Goal: Answer question/provide support

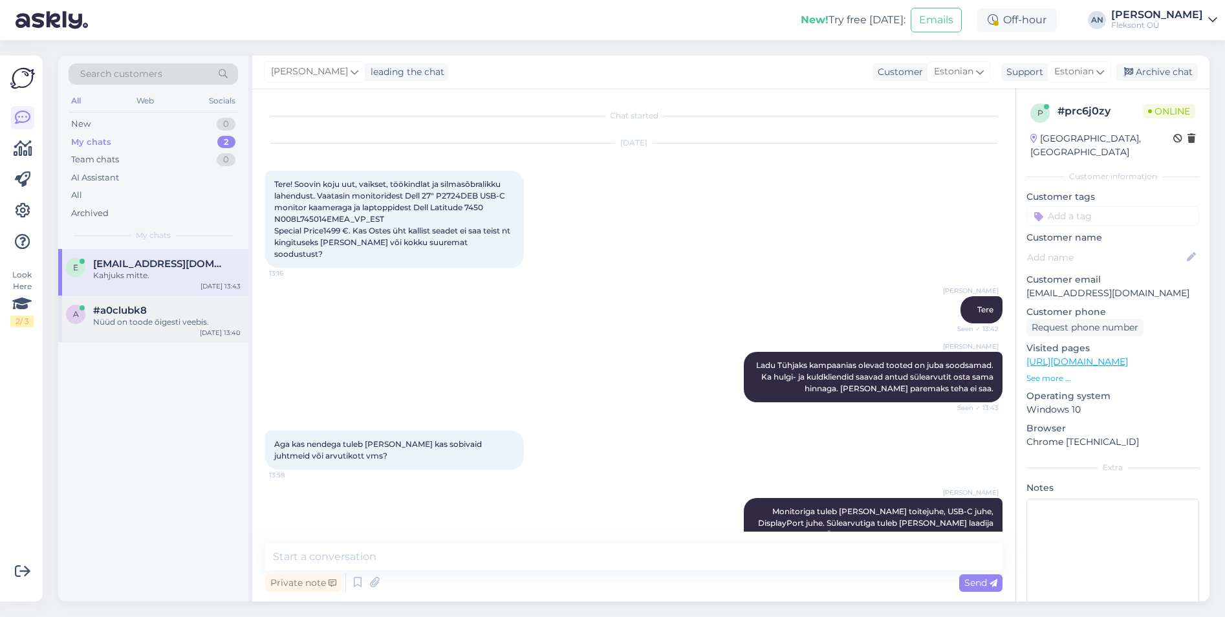
scroll to position [224, 0]
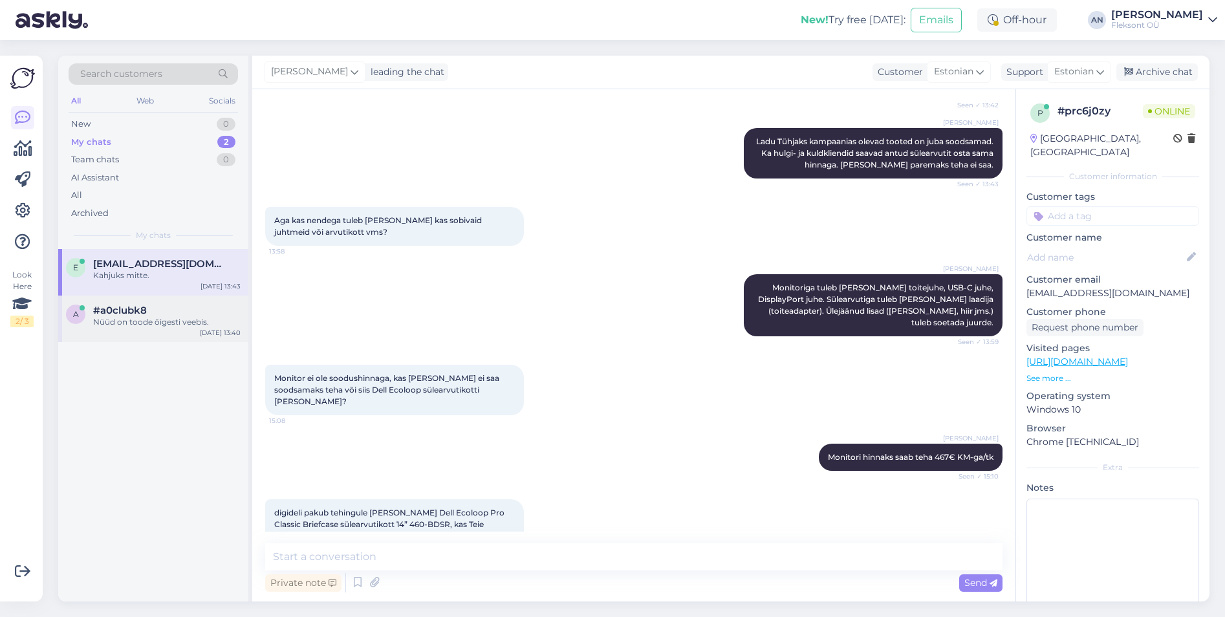
click at [155, 316] on div "#a0clubk8" at bounding box center [166, 311] width 147 height 12
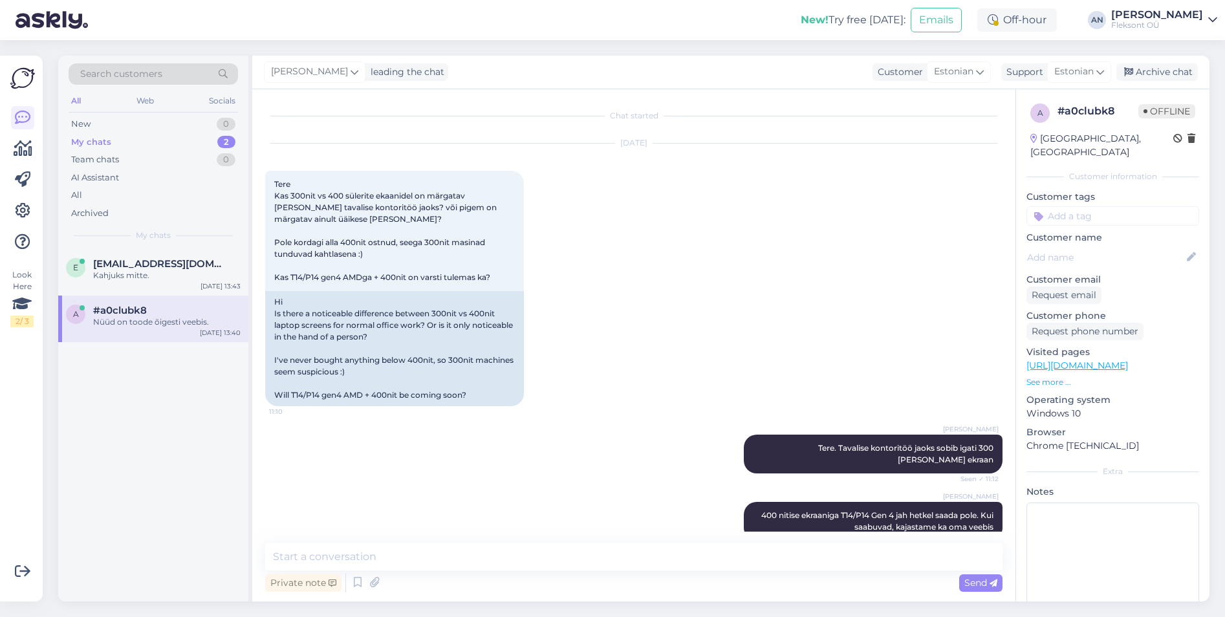
scroll to position [7203, 0]
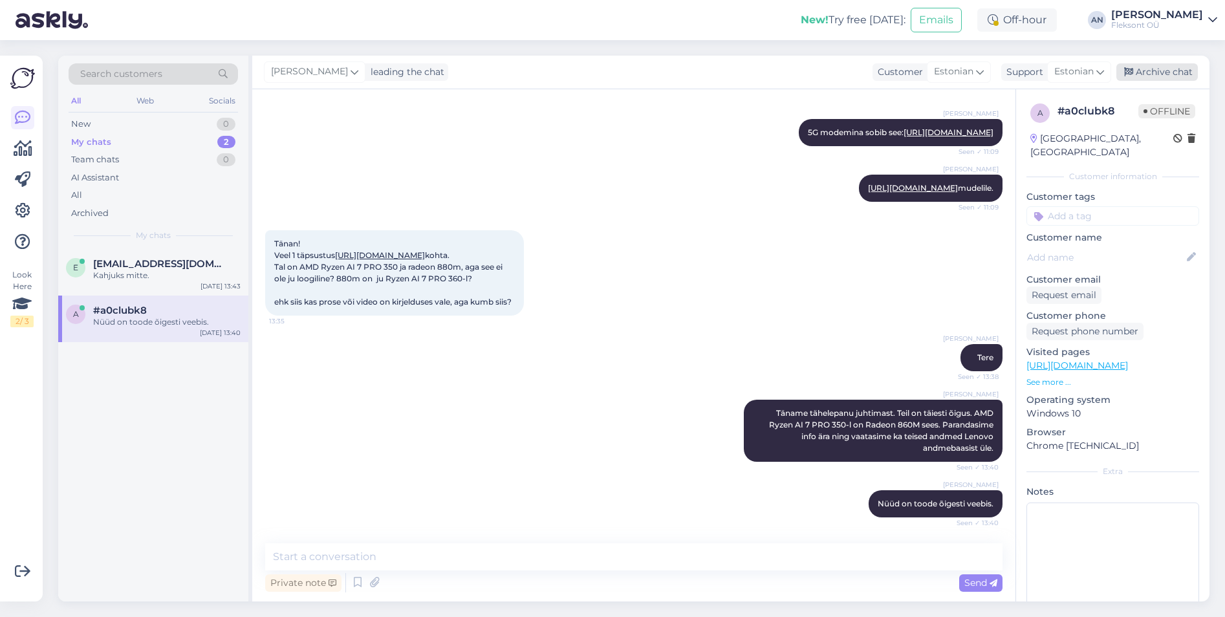
click at [1166, 69] on div "Archive chat" at bounding box center [1158, 71] width 82 height 17
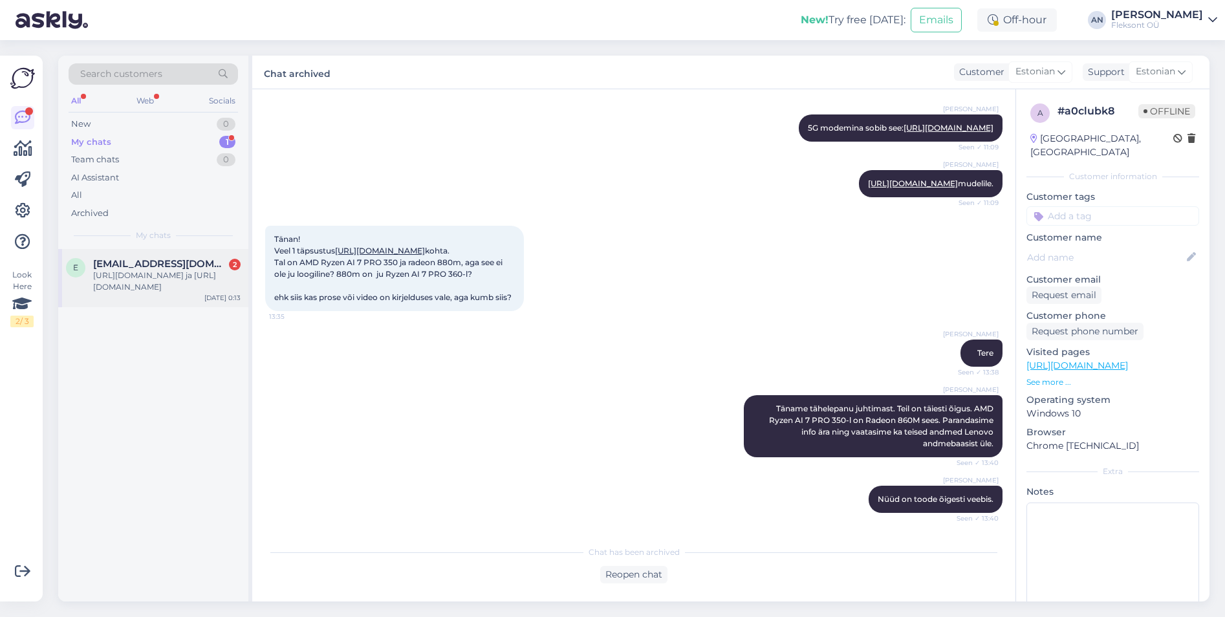
click at [173, 290] on div "[URL][DOMAIN_NAME] ja [URL][DOMAIN_NAME]" at bounding box center [166, 281] width 147 height 23
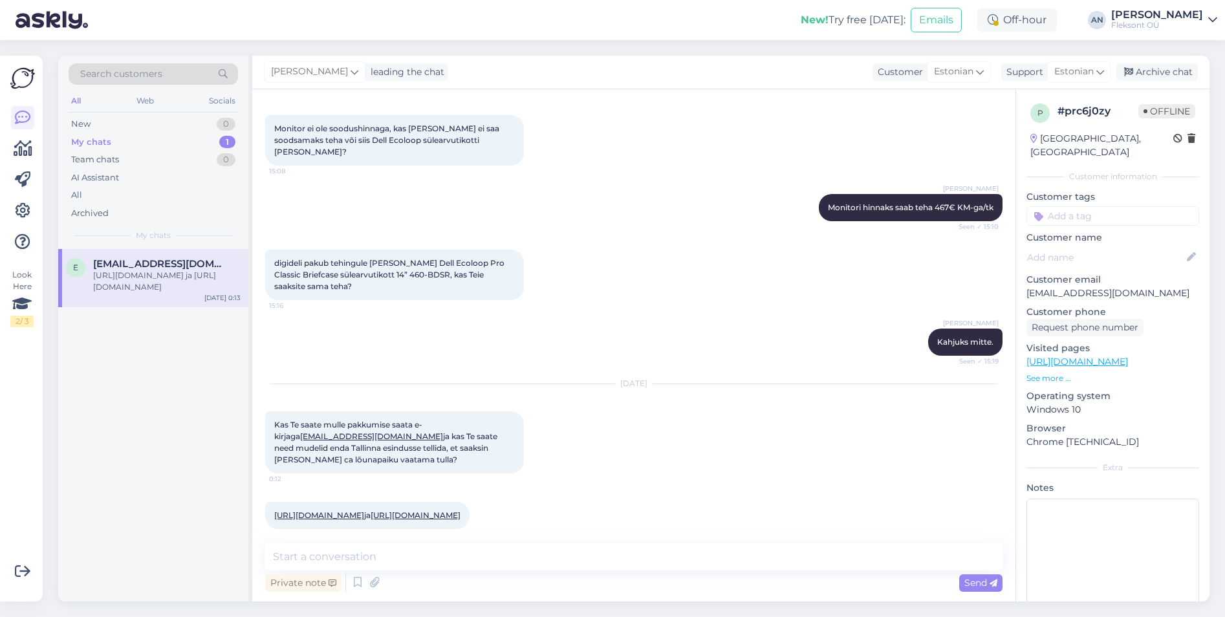
click at [405, 510] on link "[URL][DOMAIN_NAME]" at bounding box center [416, 515] width 90 height 10
click at [364, 510] on link "[URL][DOMAIN_NAME]" at bounding box center [319, 515] width 90 height 10
drag, startPoint x: 276, startPoint y: 400, endPoint x: 450, endPoint y: 498, distance: 199.3
click at [450, 498] on div "Chat started [DATE] Tere! Soovin koju uut, vaikset, töökindlat ja silmasõbralik…" at bounding box center [639, 317] width 749 height 430
drag, startPoint x: 450, startPoint y: 498, endPoint x: 428, endPoint y: 413, distance: 87.4
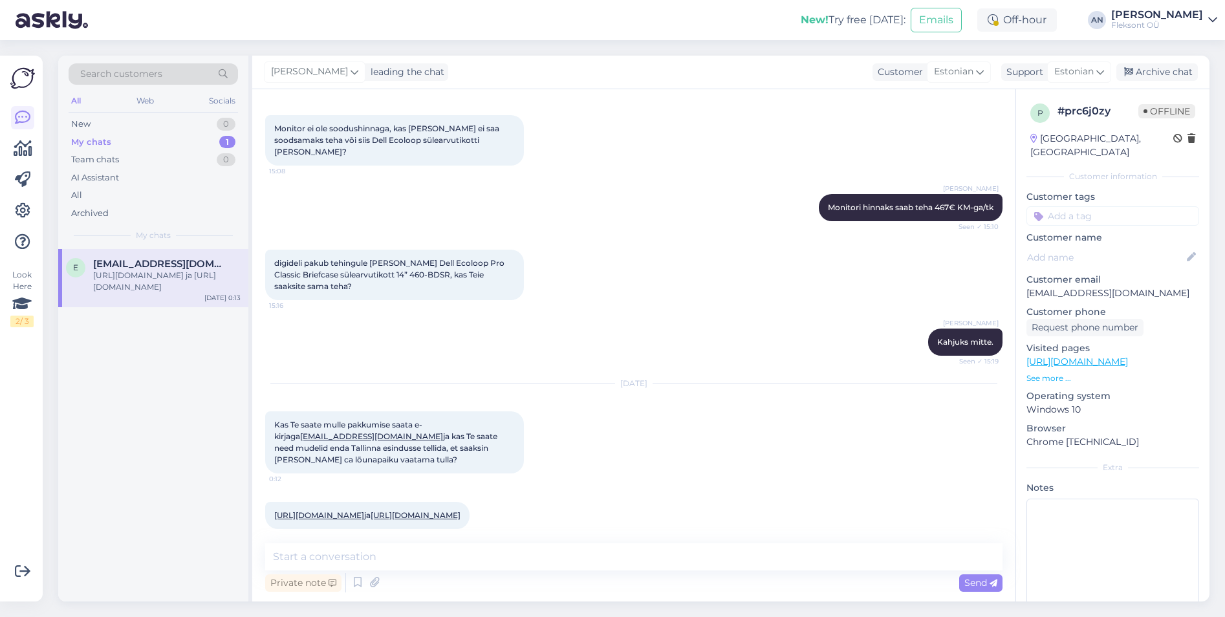
copy div "Kas Te saate mulle pakkumise saata e-kirjaga [EMAIL_ADDRESS][DOMAIN_NAME] ja ka…"
click at [147, 456] on div "e [EMAIL_ADDRESS][DOMAIN_NAME] [URL][DOMAIN_NAME] ja [URL][DOMAIN_NAME] [DATE] …" at bounding box center [153, 425] width 190 height 353
click at [364, 510] on link "[URL][DOMAIN_NAME]" at bounding box center [319, 515] width 90 height 10
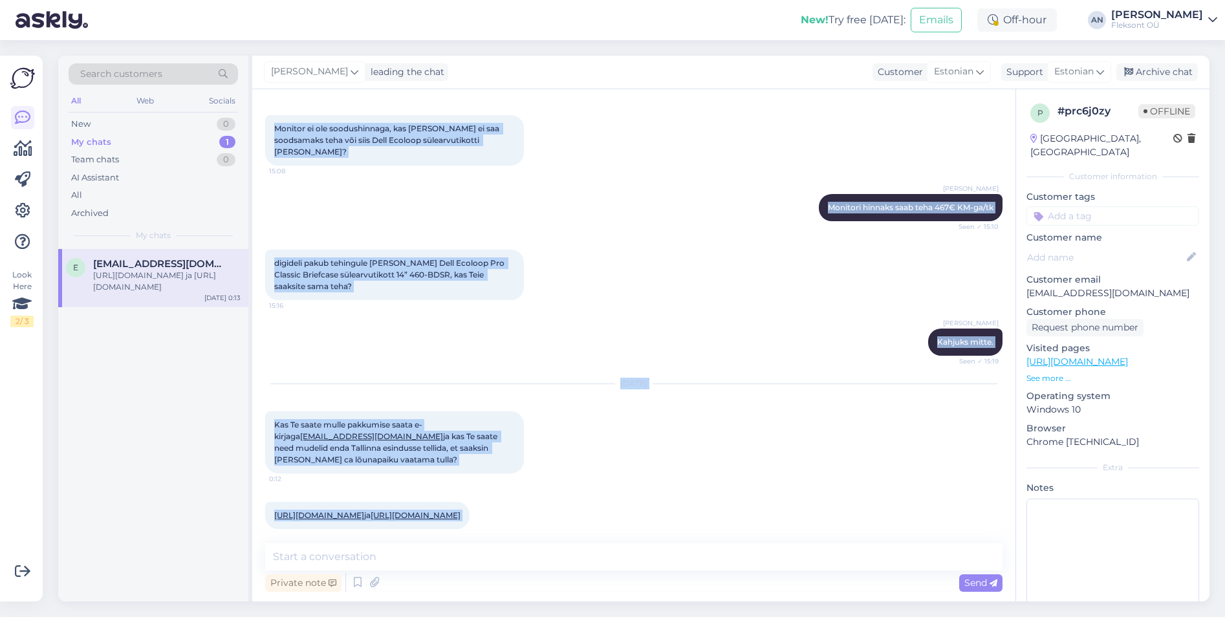
drag, startPoint x: 279, startPoint y: 181, endPoint x: 876, endPoint y: 523, distance: 687.9
click at [876, 523] on div "Chat started [DATE] Tere! Soovin koju uut, vaikset, töökindlat ja silmasõbralik…" at bounding box center [639, 317] width 749 height 430
drag, startPoint x: 876, startPoint y: 523, endPoint x: 812, endPoint y: 441, distance: 104.2
click at [812, 441] on div "[DATE] Kas Te saate mulle pakkumise saata e-kirjaga [EMAIL_ADDRESS][DOMAIN_NAME…" at bounding box center [633, 429] width 737 height 118
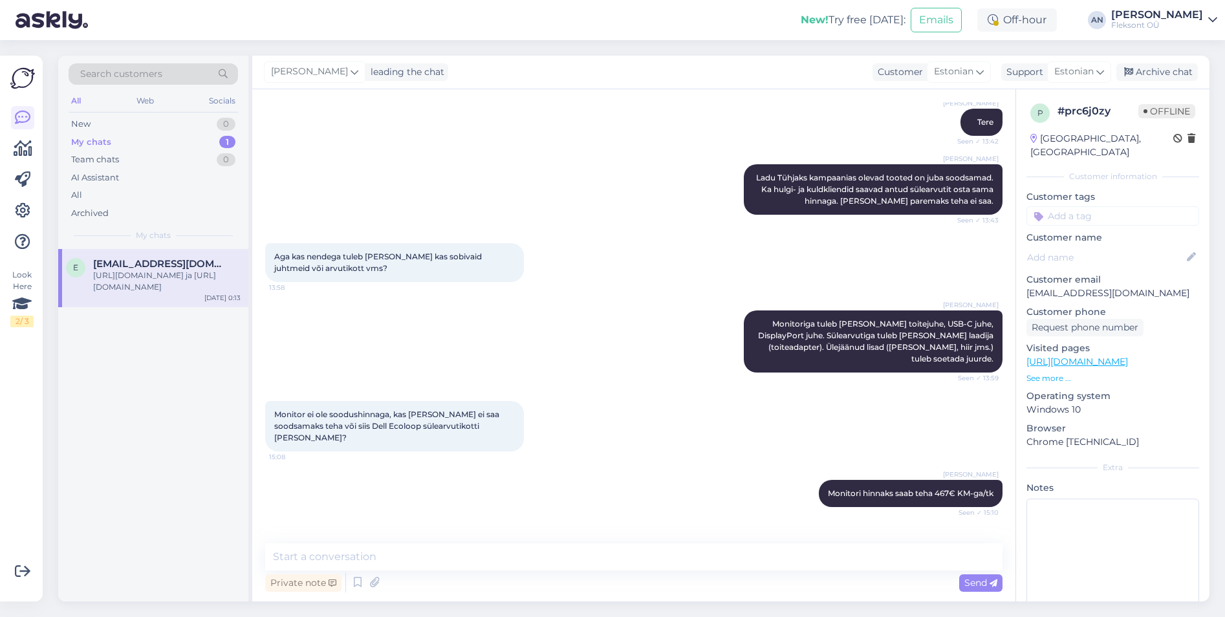
scroll to position [0, 0]
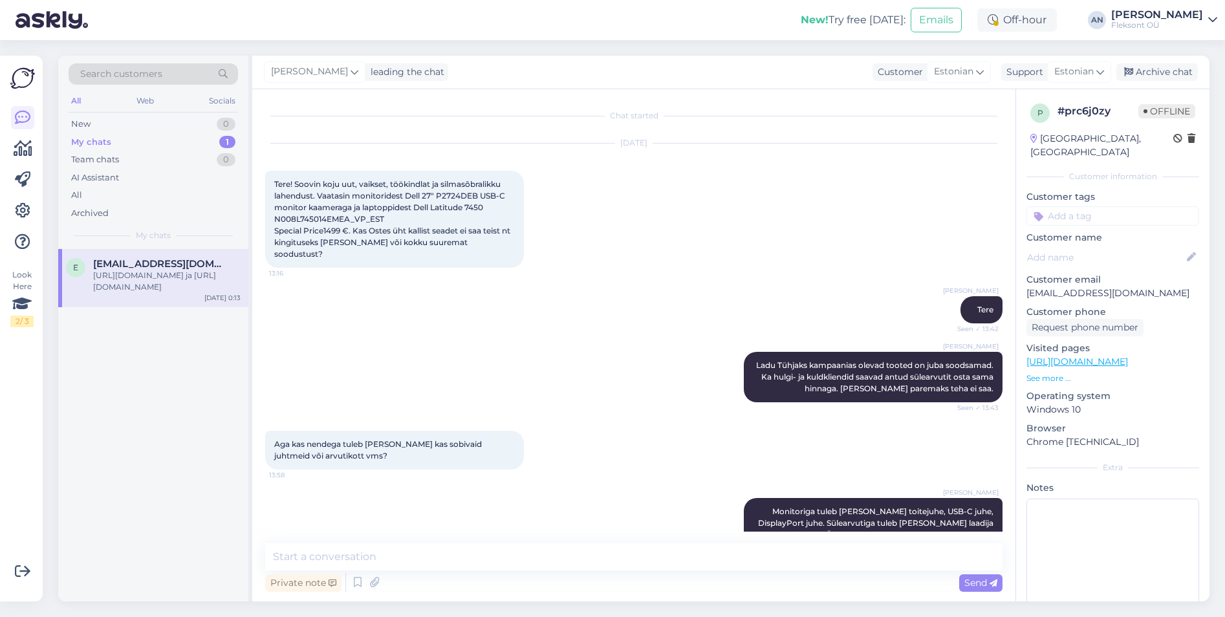
drag, startPoint x: 469, startPoint y: 505, endPoint x: 273, endPoint y: 185, distance: 374.9
click at [273, 185] on div "Chat started [DATE] Tere! Soovin koju uut, vaikset, töökindlat ja silmasõbralik…" at bounding box center [639, 317] width 749 height 430
copy div "Lore! Ipsumd sita con, adipisc, elitseddoe te incididuntutlab etdolorem. Aliqua…"
click at [748, 314] on div "[PERSON_NAME] Tere Seen ✓ 13:42" at bounding box center [633, 310] width 737 height 56
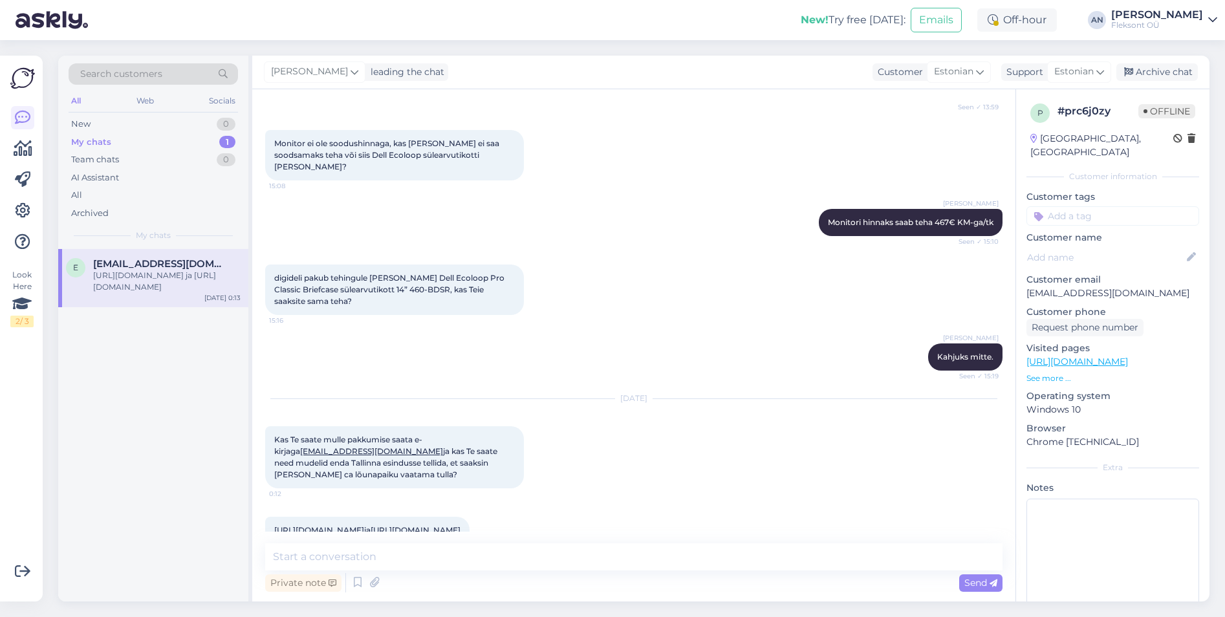
scroll to position [474, 0]
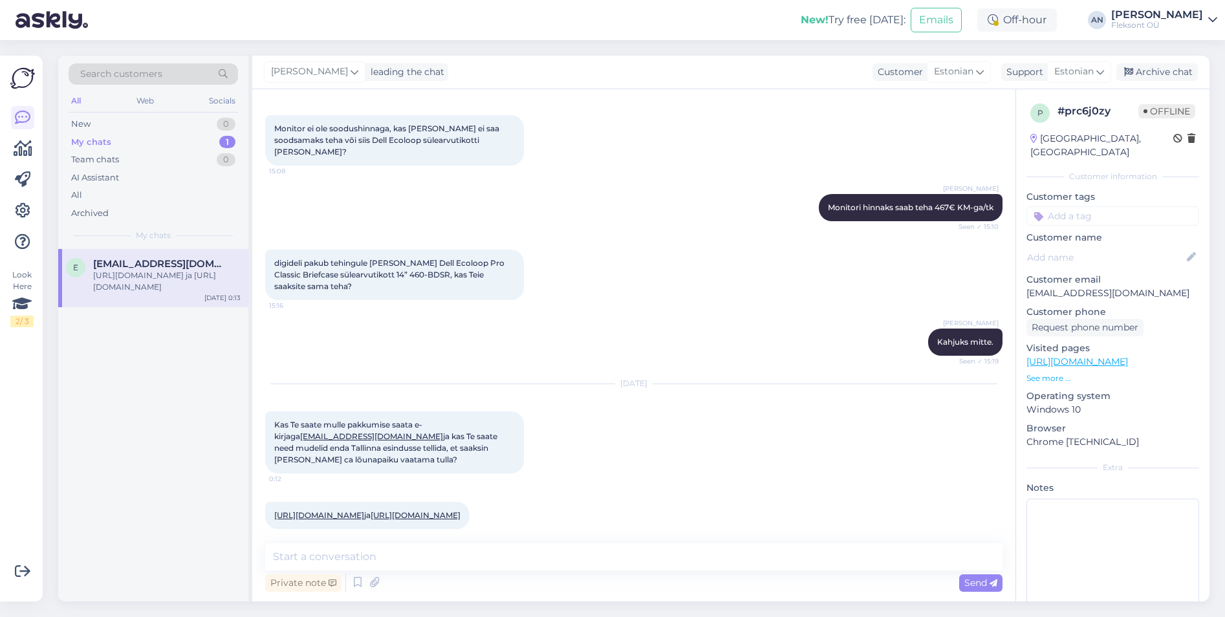
click at [408, 510] on link "[URL][DOMAIN_NAME]" at bounding box center [416, 515] width 90 height 10
click at [424, 558] on textarea at bounding box center [633, 556] width 737 height 27
type textarea "Tere"
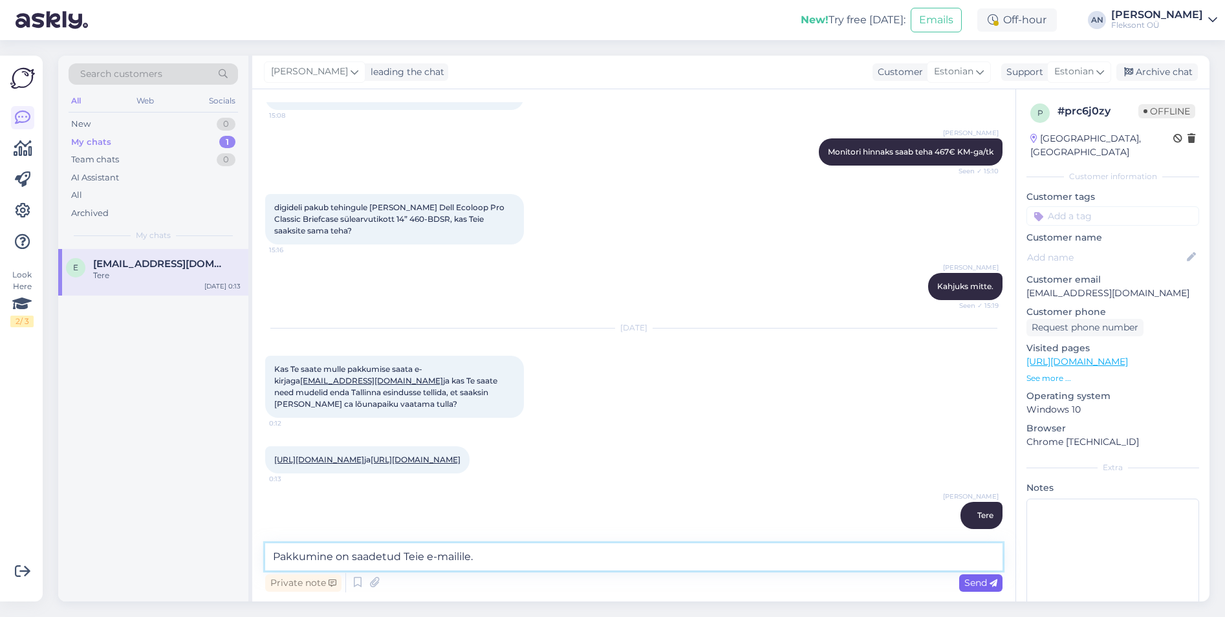
type textarea "Pakkumine on saadetud Teie e-mailile."
click at [985, 586] on span "Send" at bounding box center [981, 583] width 33 height 12
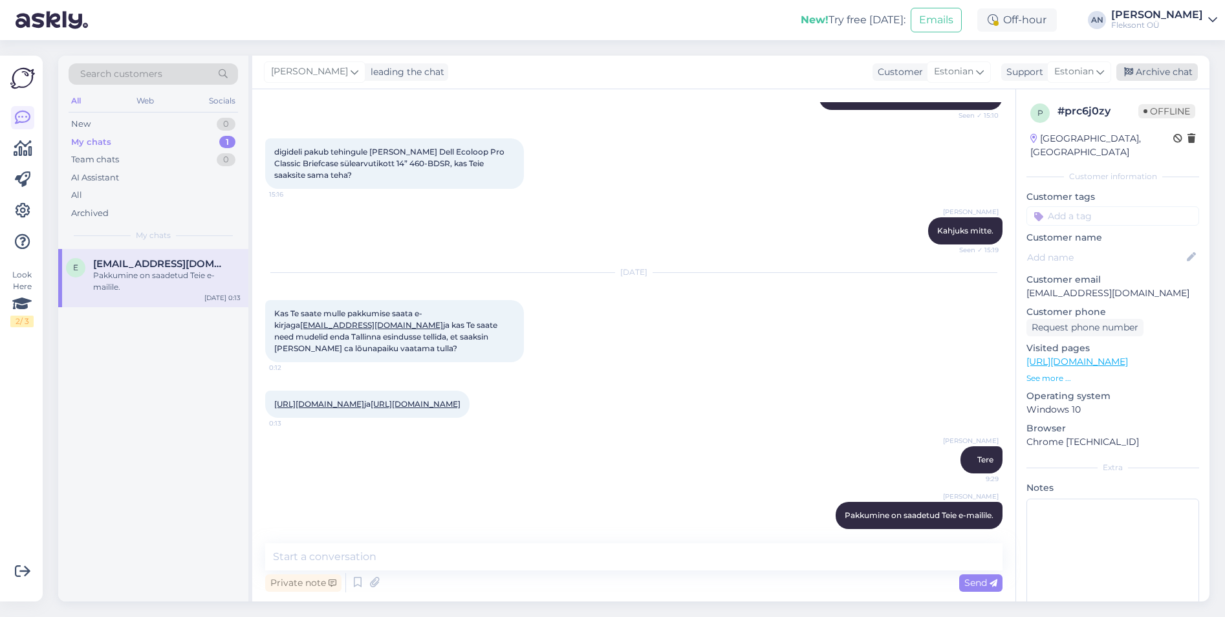
click at [1163, 74] on div "Archive chat" at bounding box center [1158, 71] width 82 height 17
